Goal: Communication & Community: Answer question/provide support

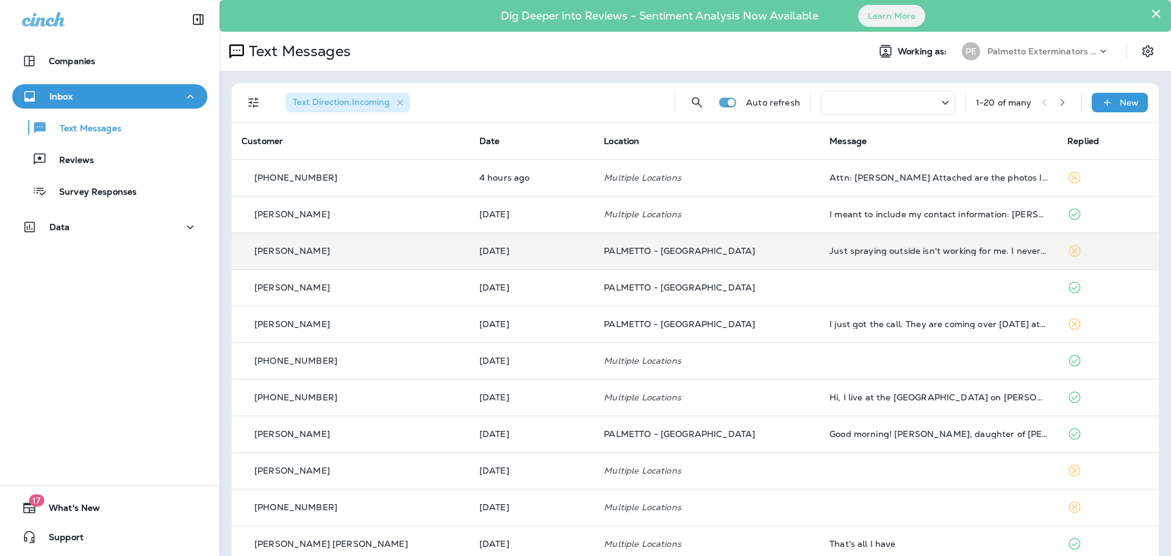
click at [293, 252] on p "[PERSON_NAME]" at bounding box center [292, 251] width 76 height 10
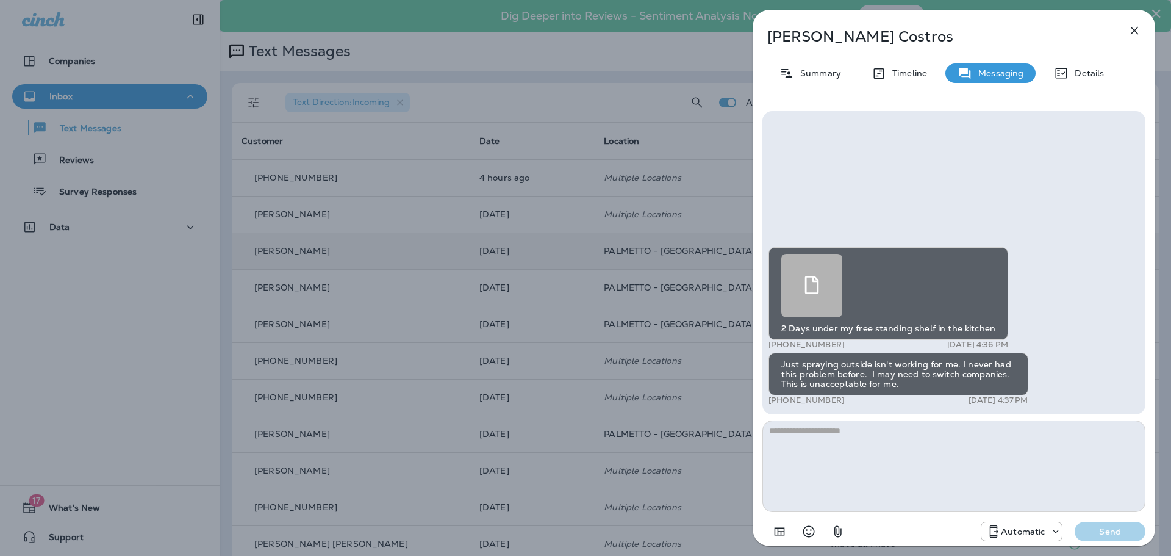
click at [810, 298] on div at bounding box center [812, 285] width 61 height 63
click at [1140, 26] on icon "button" at bounding box center [1135, 30] width 15 height 15
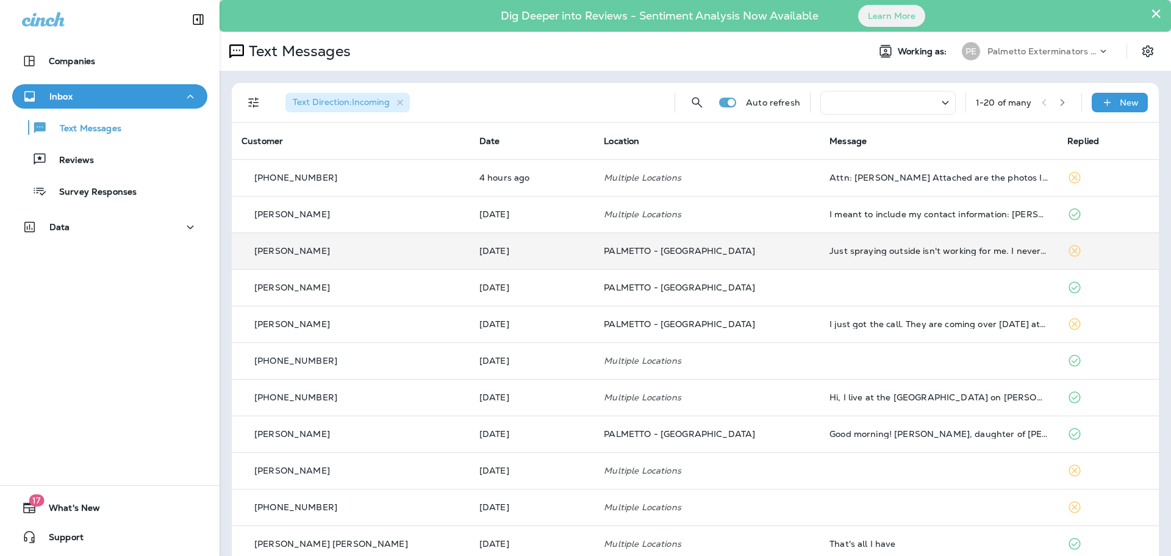
click at [293, 250] on p "[PERSON_NAME]" at bounding box center [292, 251] width 76 height 10
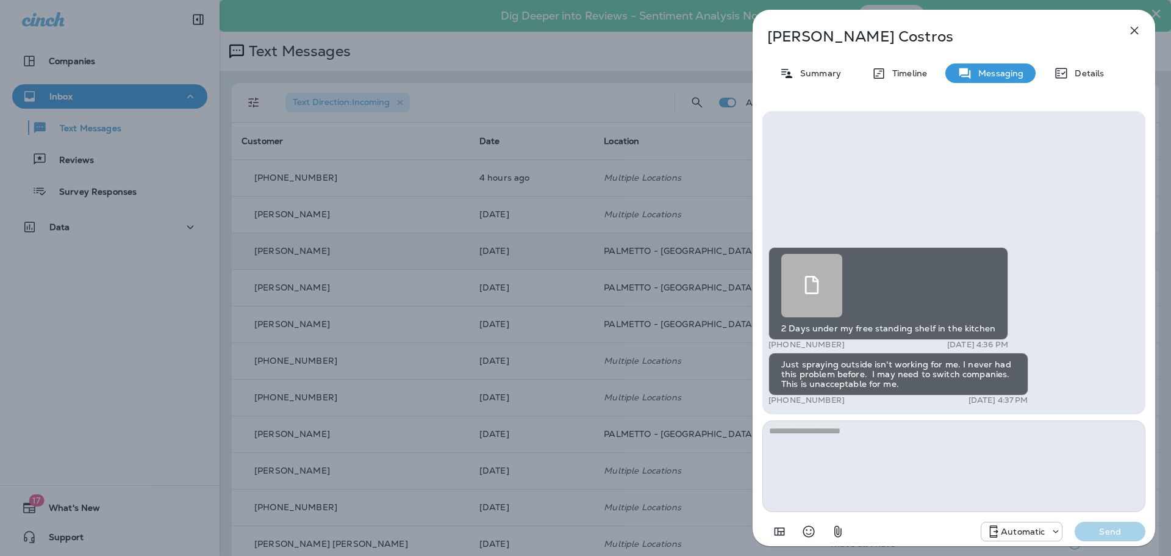
click at [830, 286] on div at bounding box center [812, 285] width 61 height 63
click at [1140, 27] on icon "button" at bounding box center [1135, 30] width 15 height 15
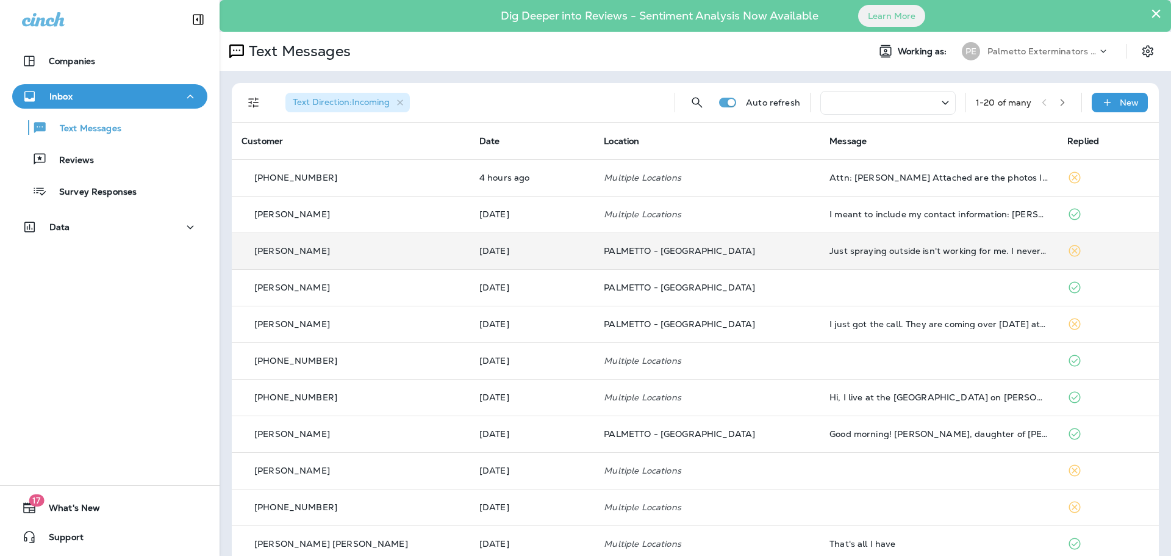
click at [310, 250] on p "[PERSON_NAME]" at bounding box center [292, 251] width 76 height 10
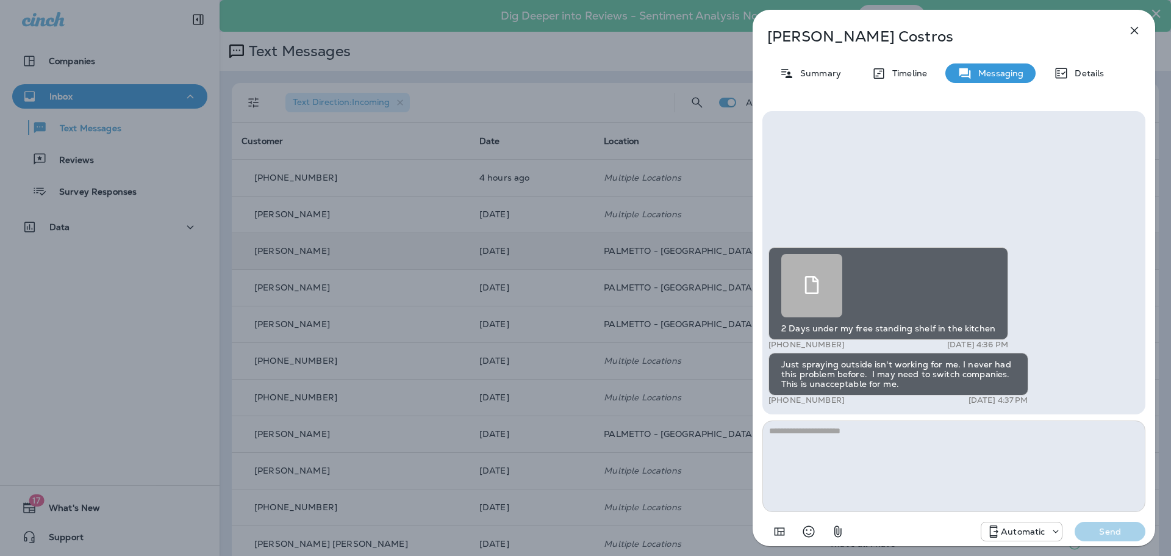
click at [811, 278] on icon at bounding box center [812, 285] width 18 height 18
click at [810, 284] on icon at bounding box center [812, 285] width 18 height 18
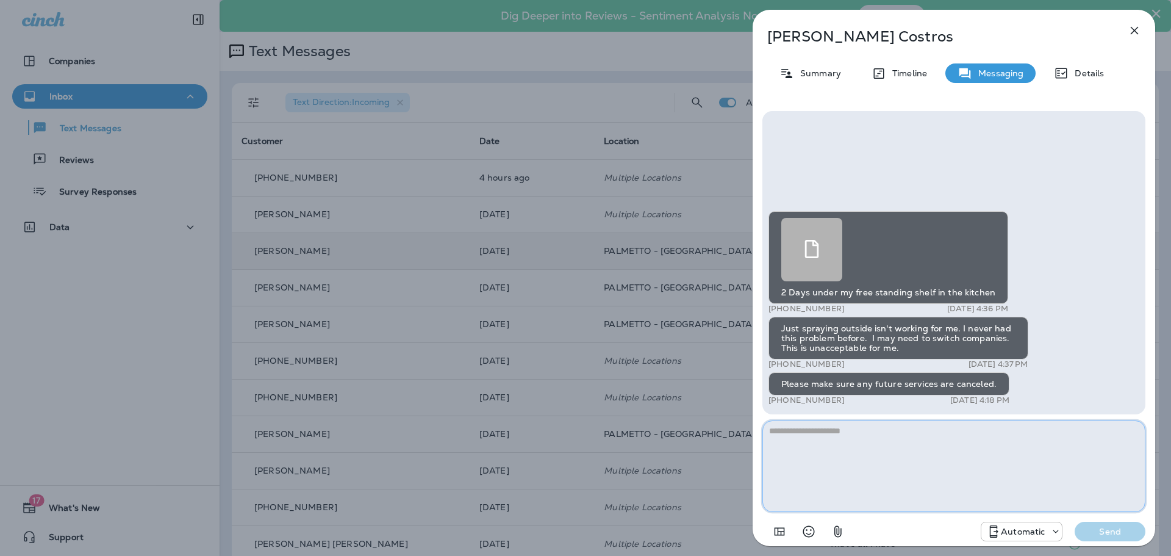
click at [825, 427] on textarea at bounding box center [954, 466] width 383 height 92
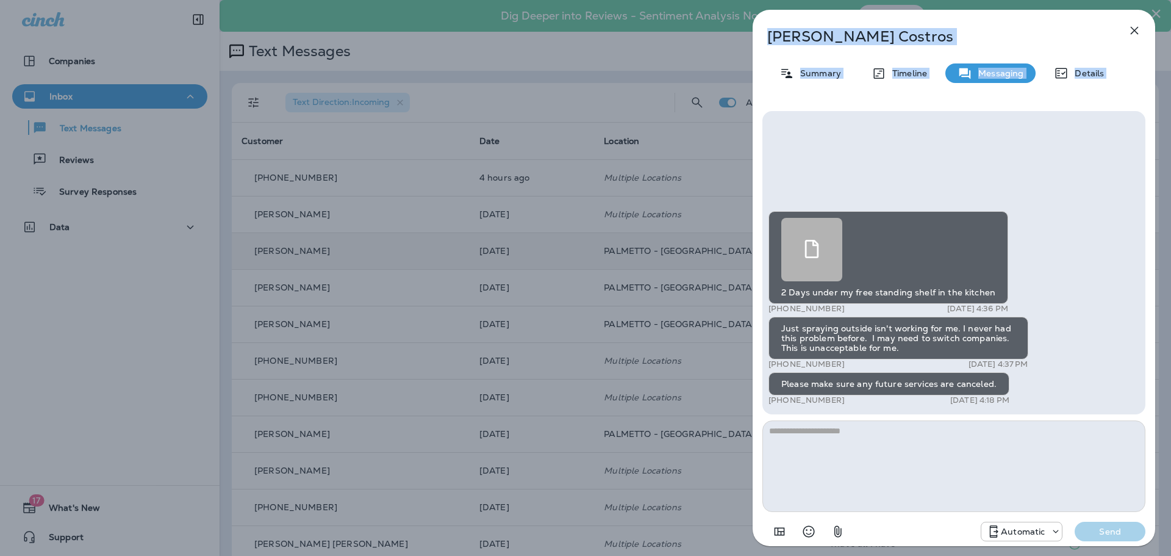
drag, startPoint x: 771, startPoint y: 35, endPoint x: 1030, endPoint y: 439, distance: 479.5
click at [1030, 439] on div "[PERSON_NAME] Summary Timeline Messaging Details 2 Days under my free standing …" at bounding box center [954, 282] width 403 height 544
copy div "[PERSON_NAME] Summary Timeline Messaging Details"
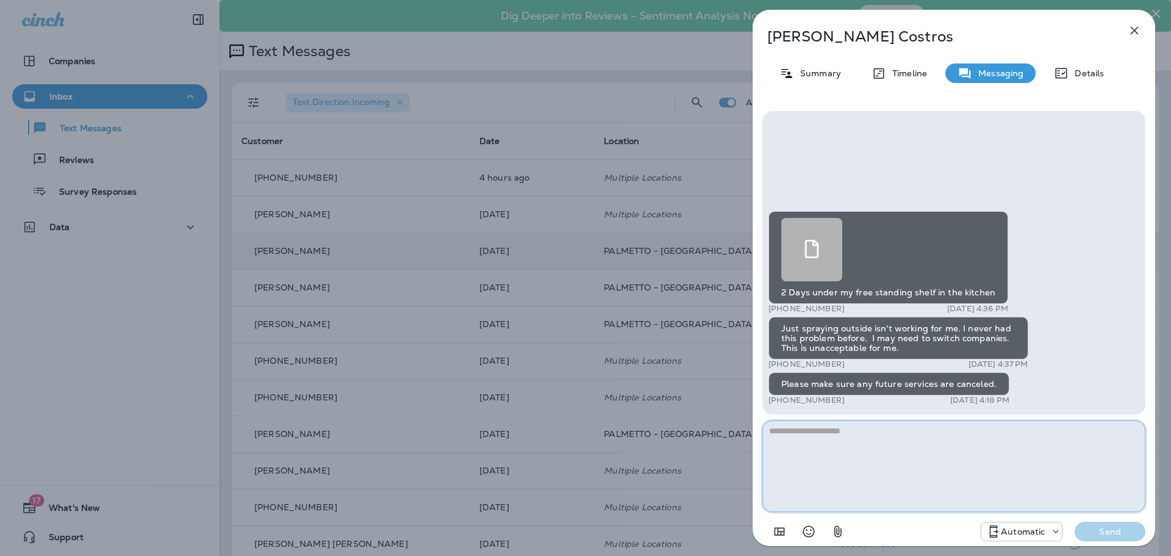
click at [812, 437] on textarea at bounding box center [954, 466] width 383 height 92
click at [924, 433] on textarea "**********" at bounding box center [954, 466] width 383 height 92
type textarea "**********"
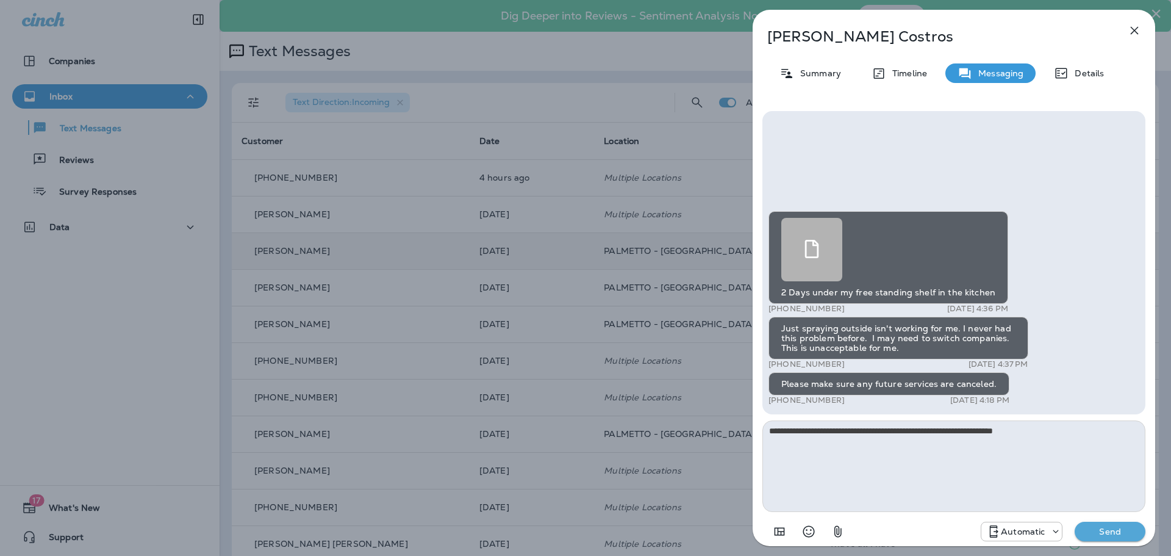
click at [1110, 527] on p "Send" at bounding box center [1110, 531] width 51 height 11
